Goal: Task Accomplishment & Management: Manage account settings

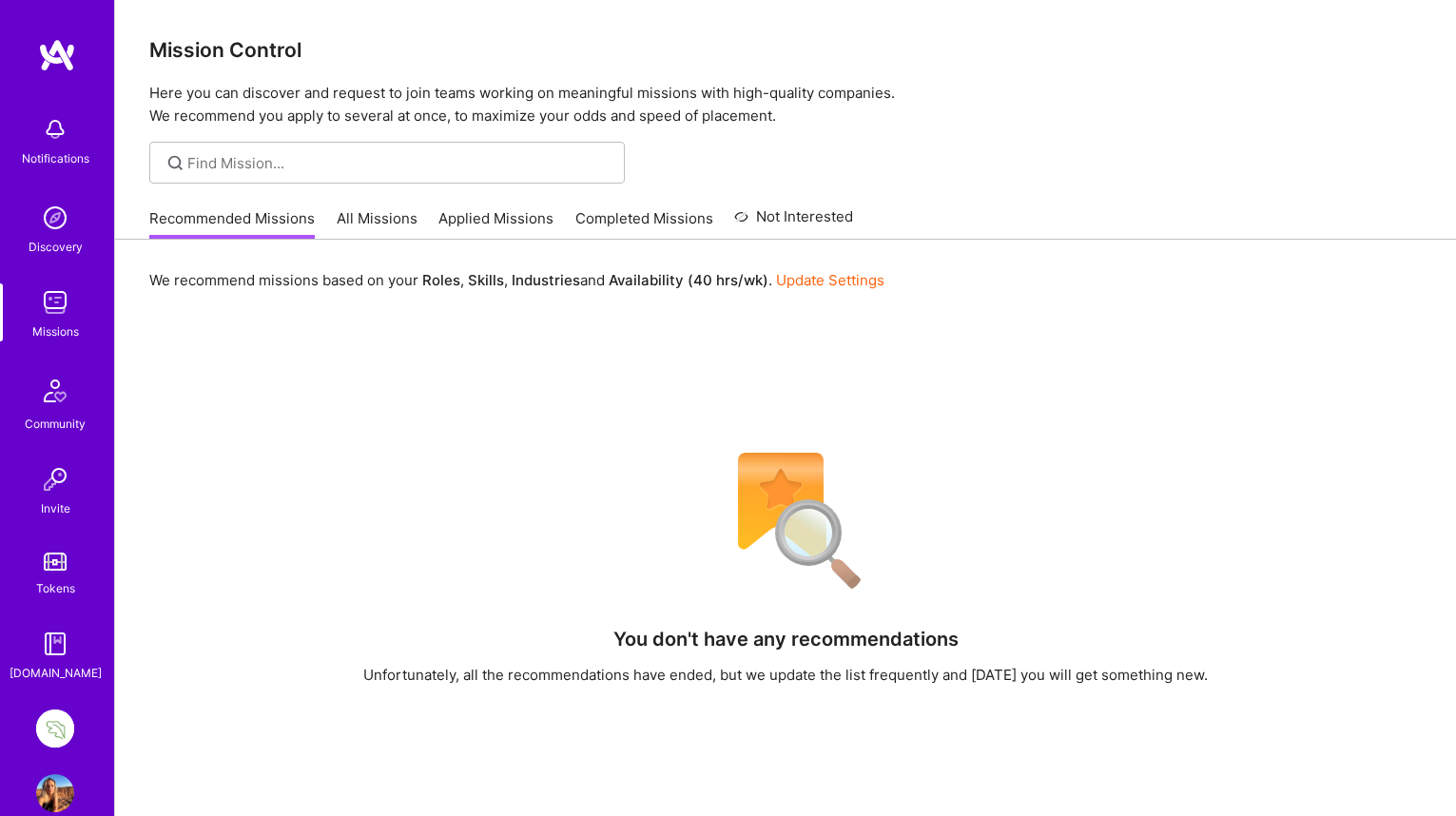
click at [54, 733] on img at bounding box center [55, 728] width 38 height 38
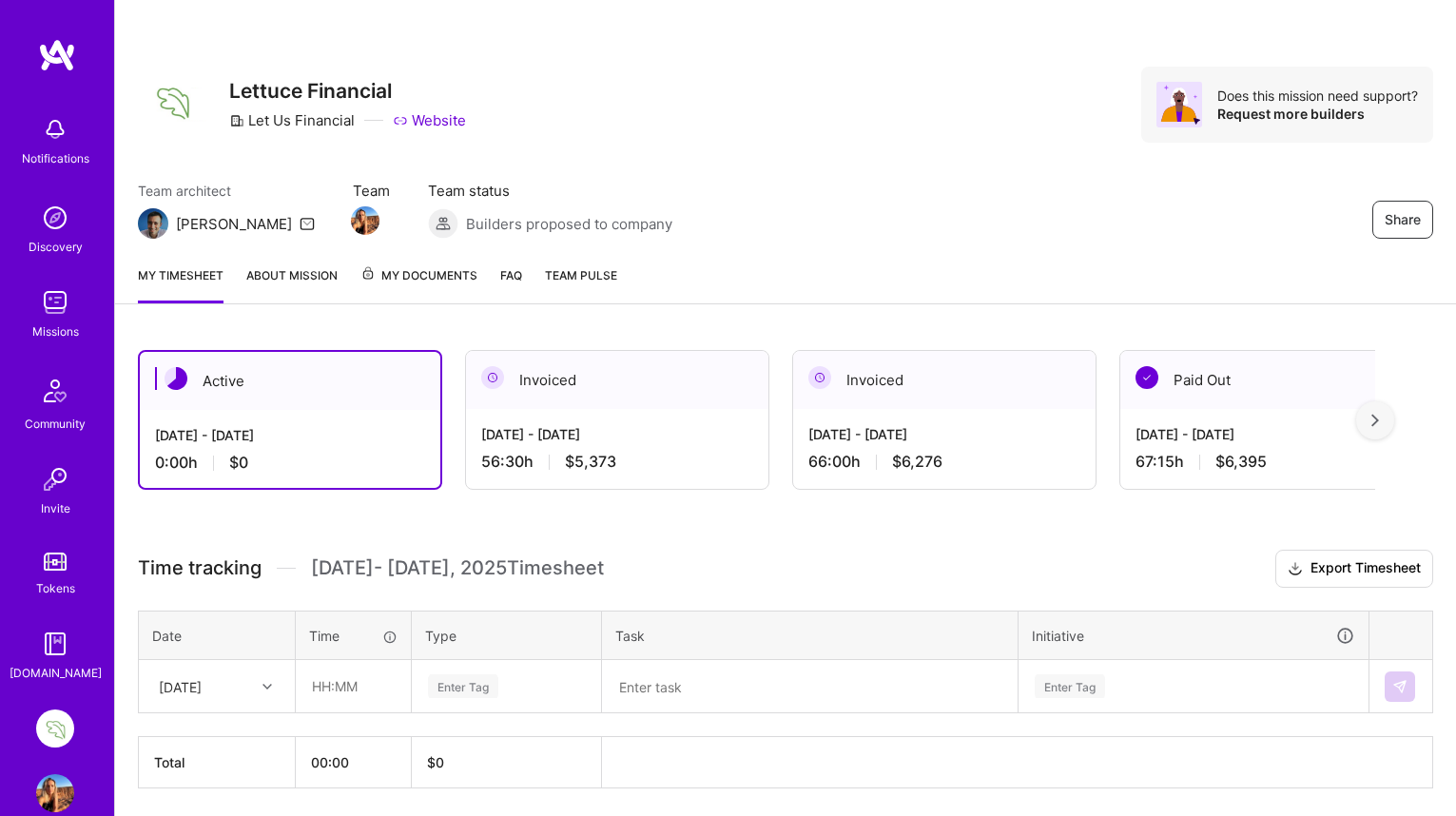
click at [1371, 416] on img at bounding box center [1375, 421] width 8 height 14
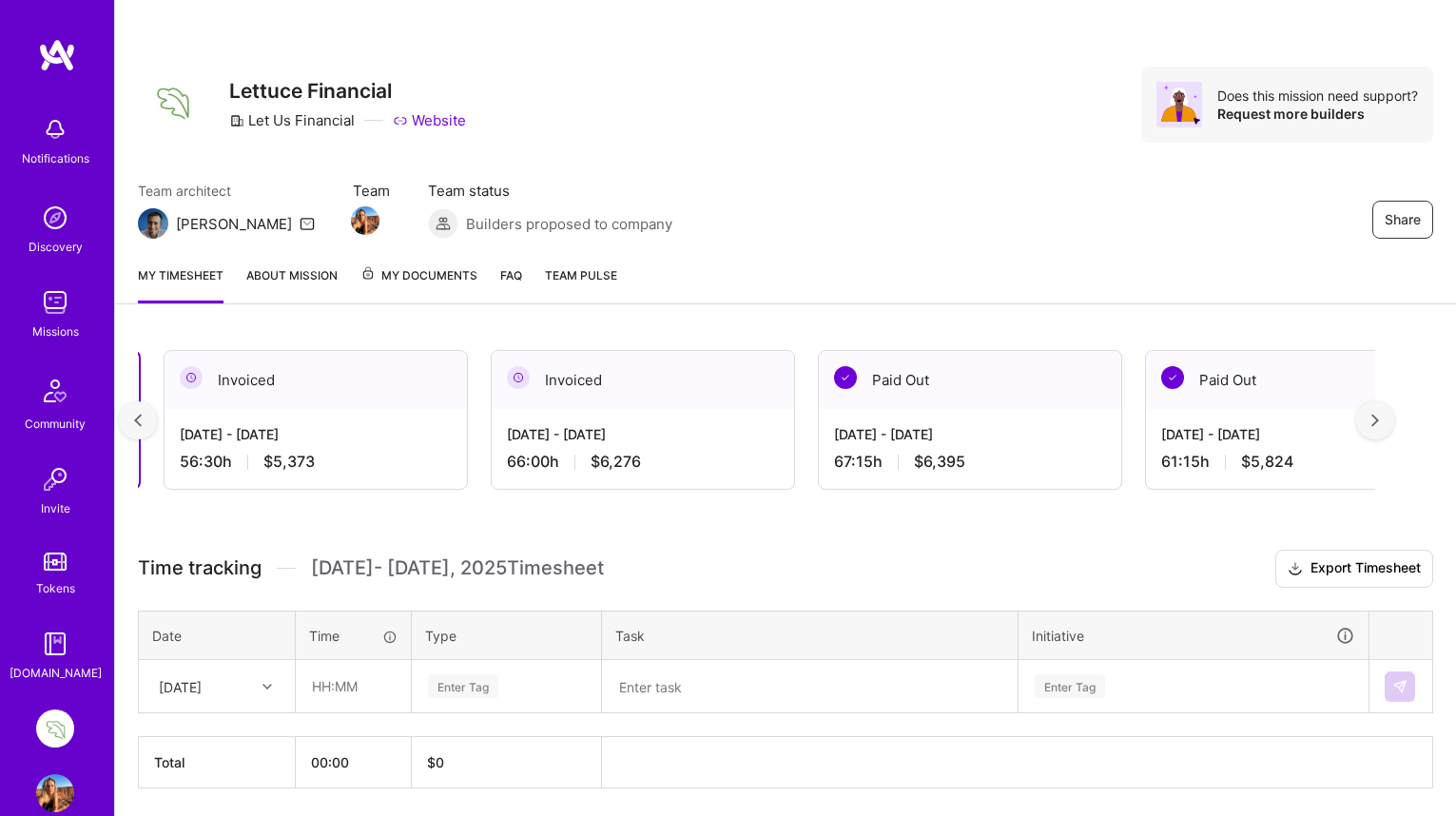
scroll to position [0, 344]
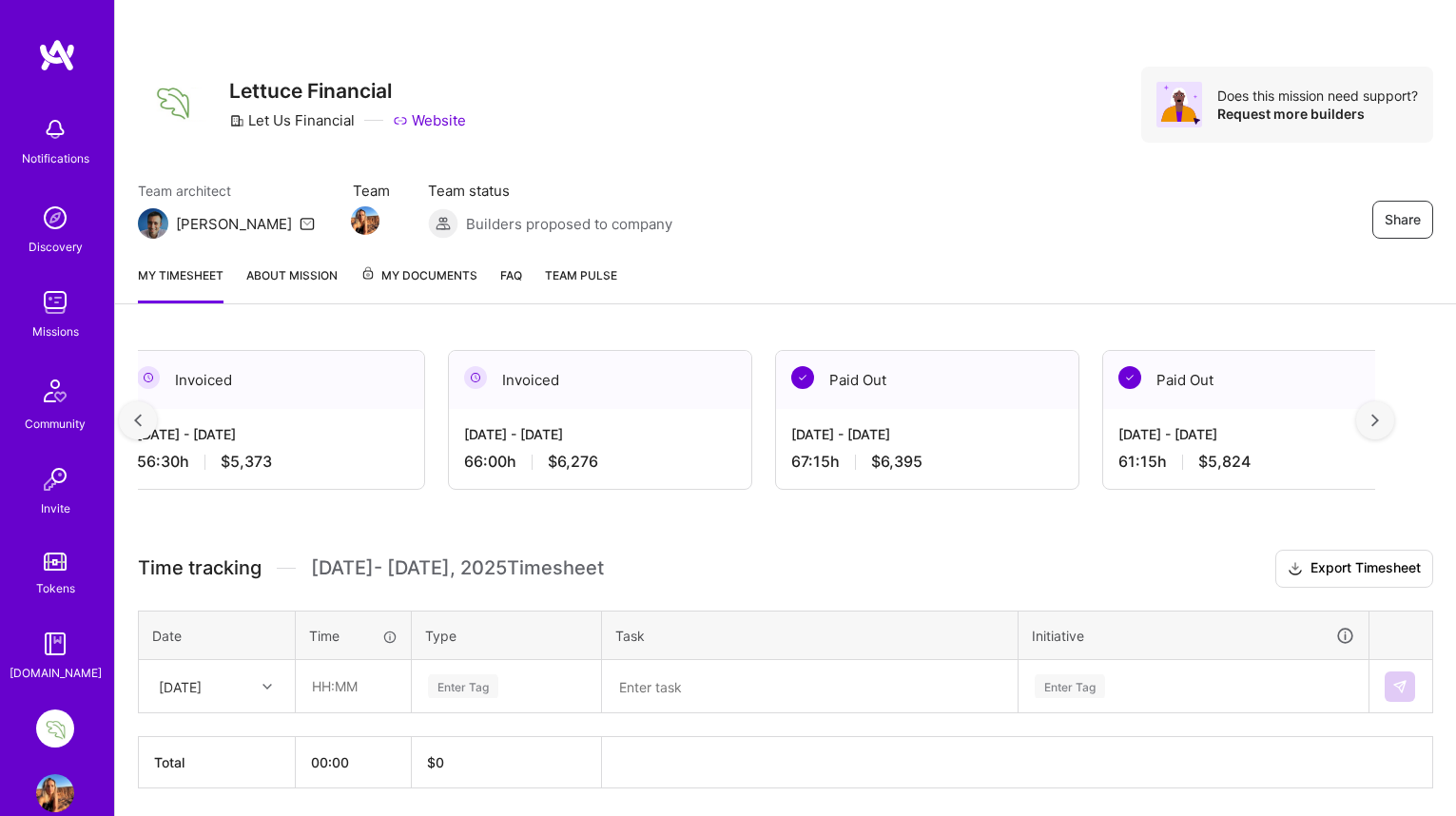
click at [1371, 416] on img at bounding box center [1375, 421] width 8 height 14
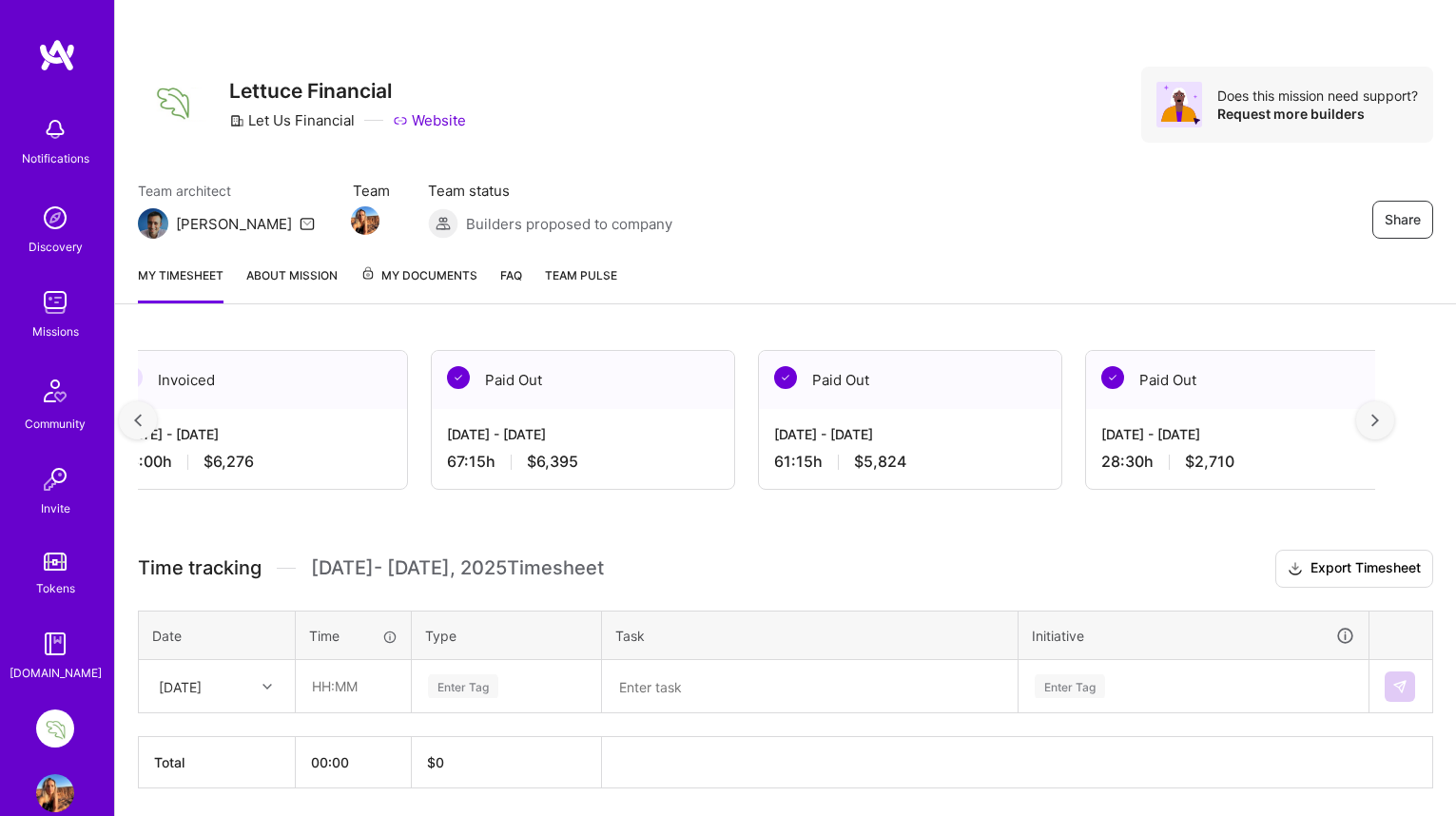
click at [1371, 418] on img at bounding box center [1375, 421] width 8 height 14
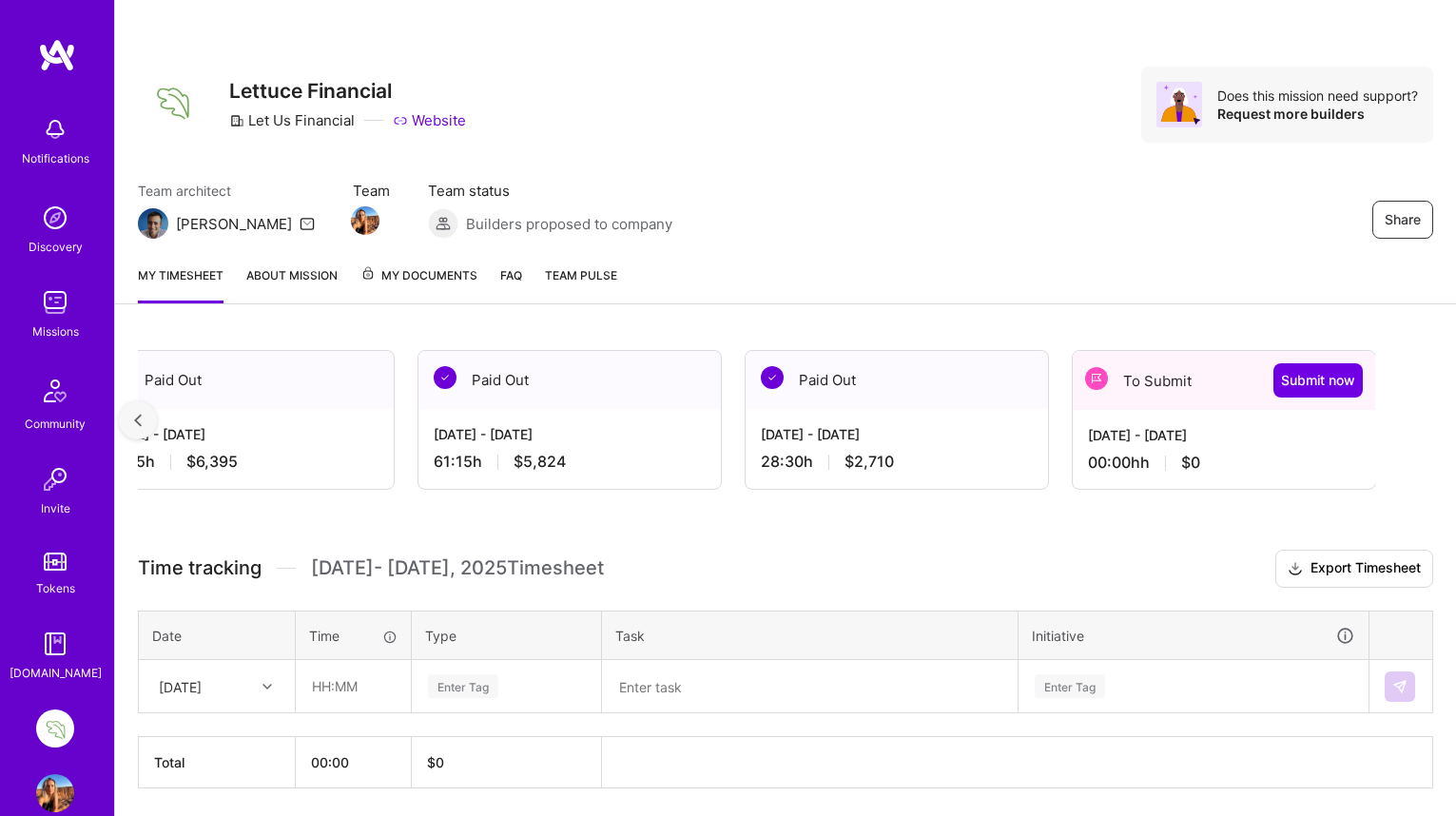
click at [134, 414] on img at bounding box center [138, 421] width 8 height 14
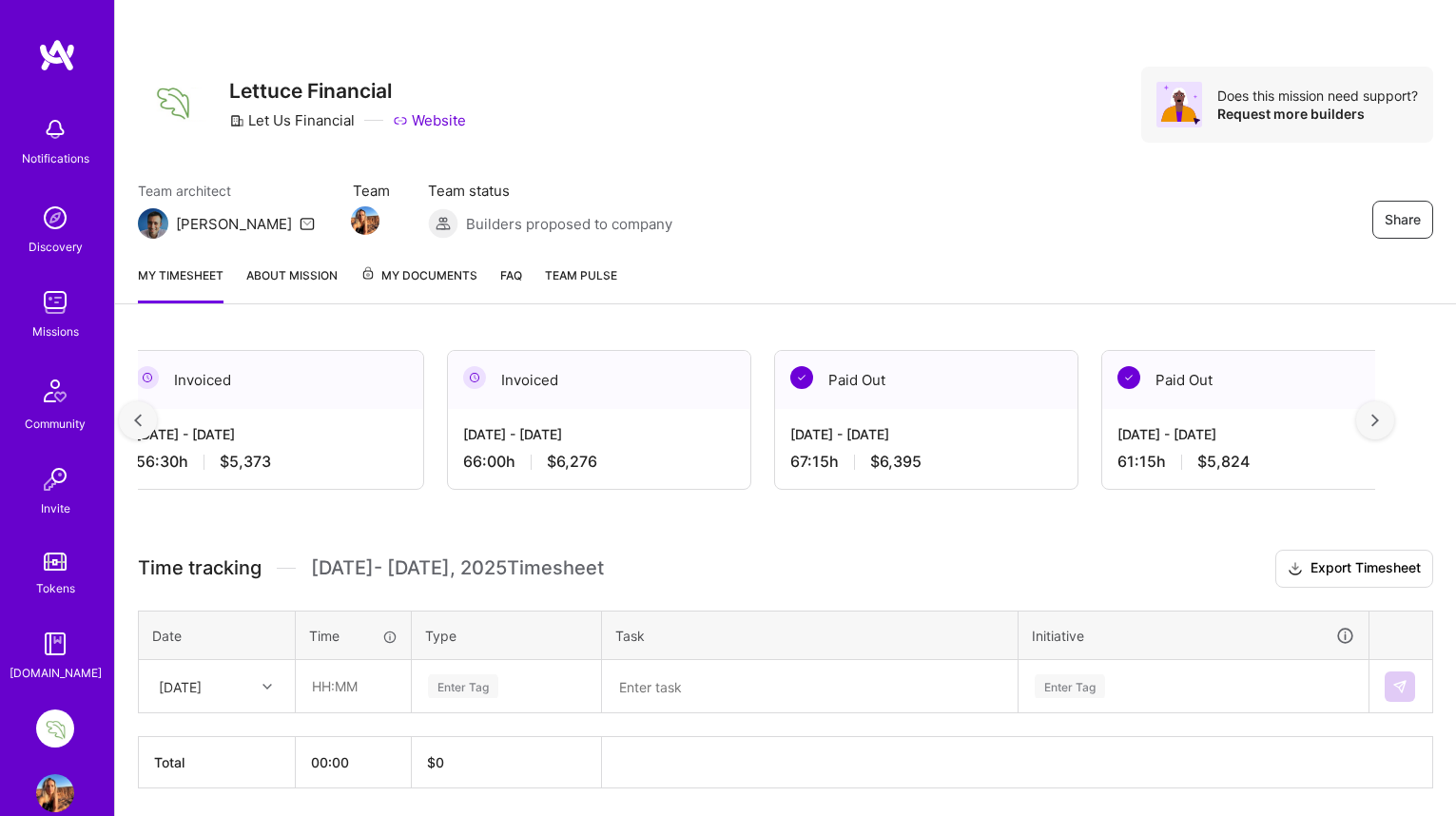
scroll to position [0, 344]
click at [342, 440] on div "[DATE] - [DATE]" at bounding box center [273, 434] width 272 height 20
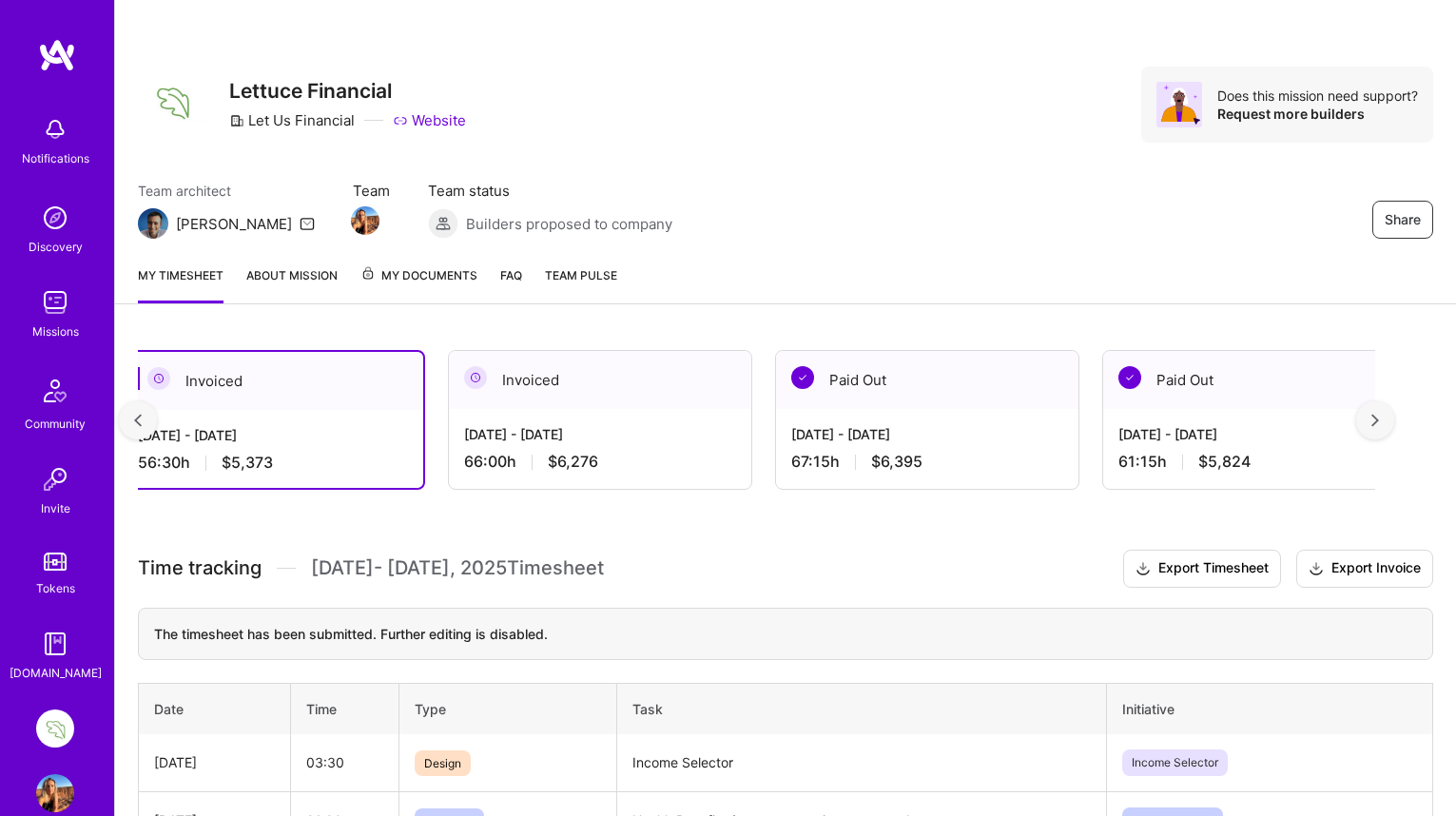
click at [134, 414] on img at bounding box center [138, 421] width 8 height 14
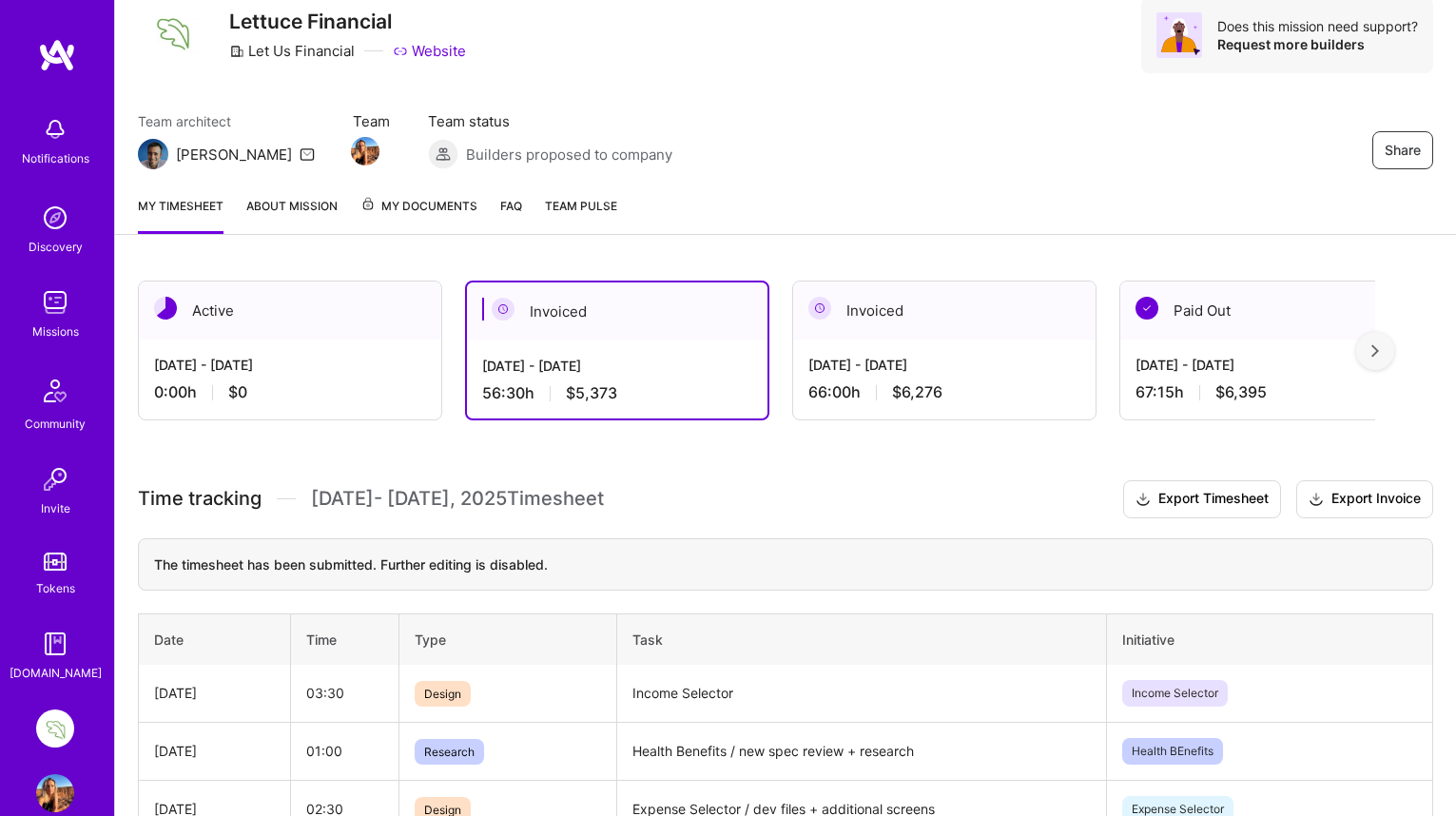
scroll to position [71, 0]
